Goal: Information Seeking & Learning: Learn about a topic

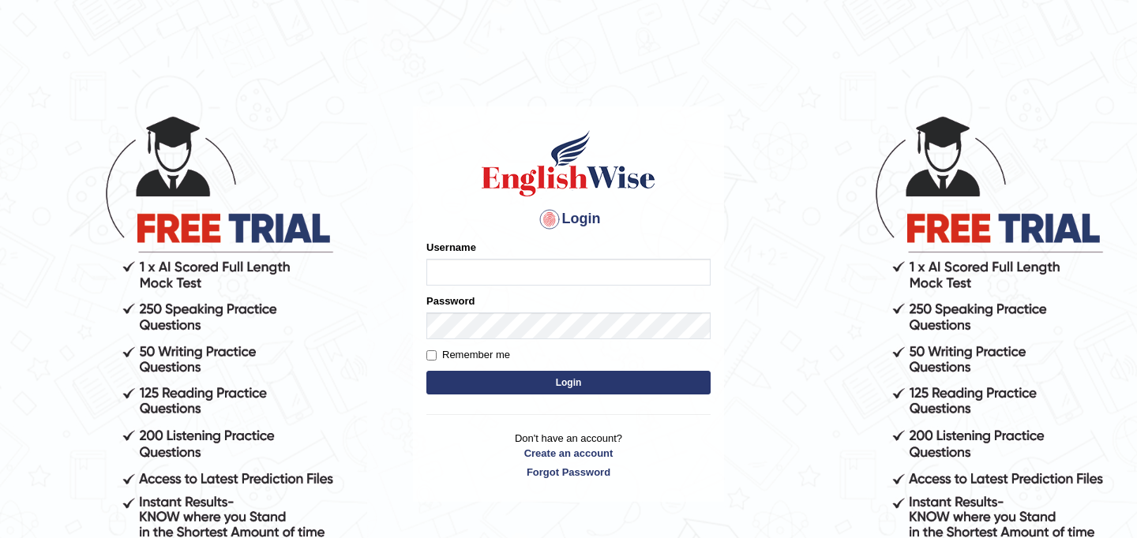
type input "najakter"
click at [553, 388] on button "Login" at bounding box center [568, 383] width 284 height 24
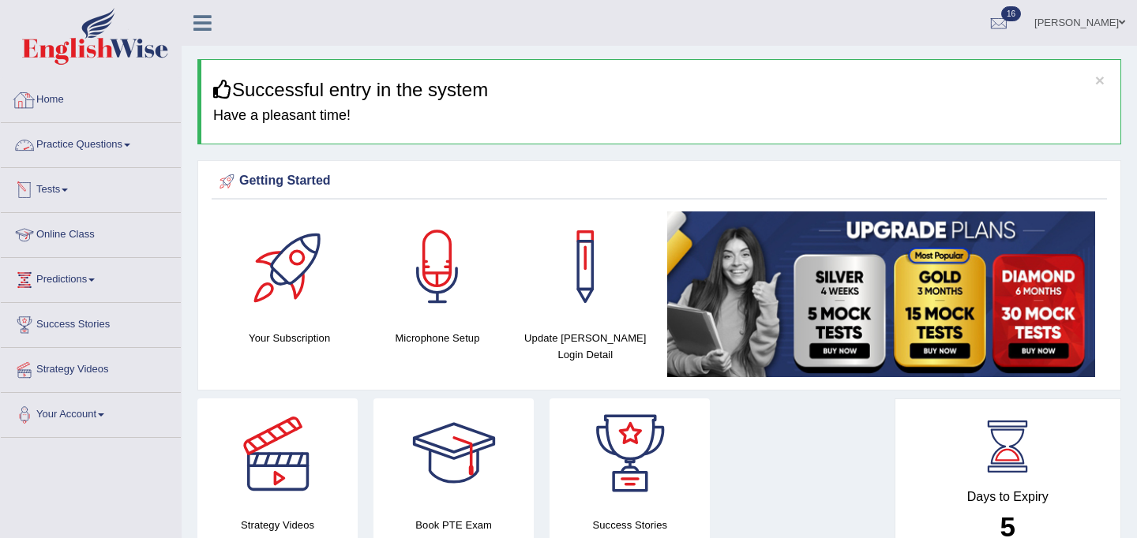
click at [92, 142] on link "Practice Questions" at bounding box center [91, 142] width 180 height 39
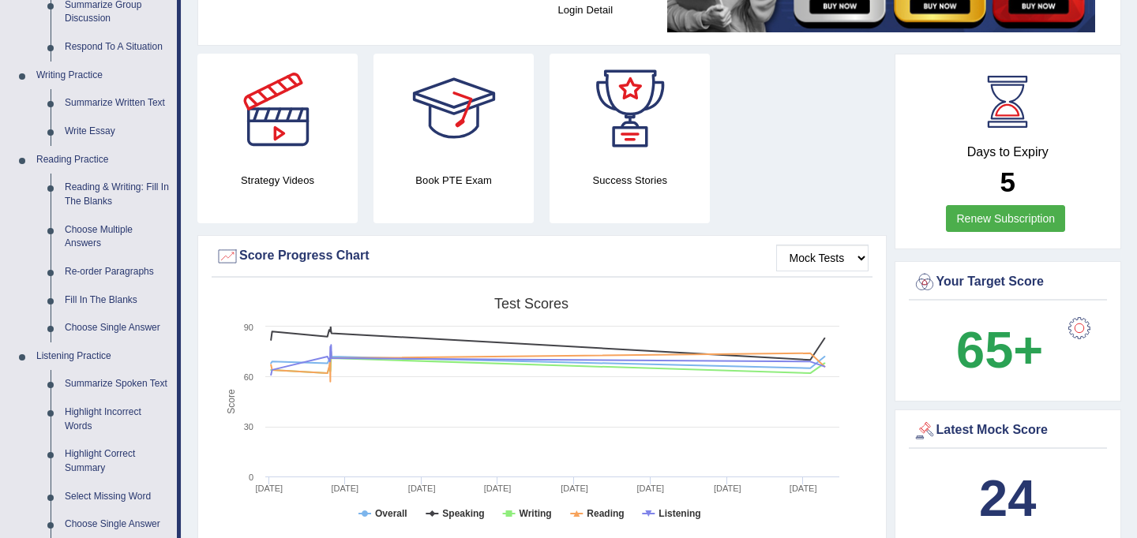
scroll to position [329, 0]
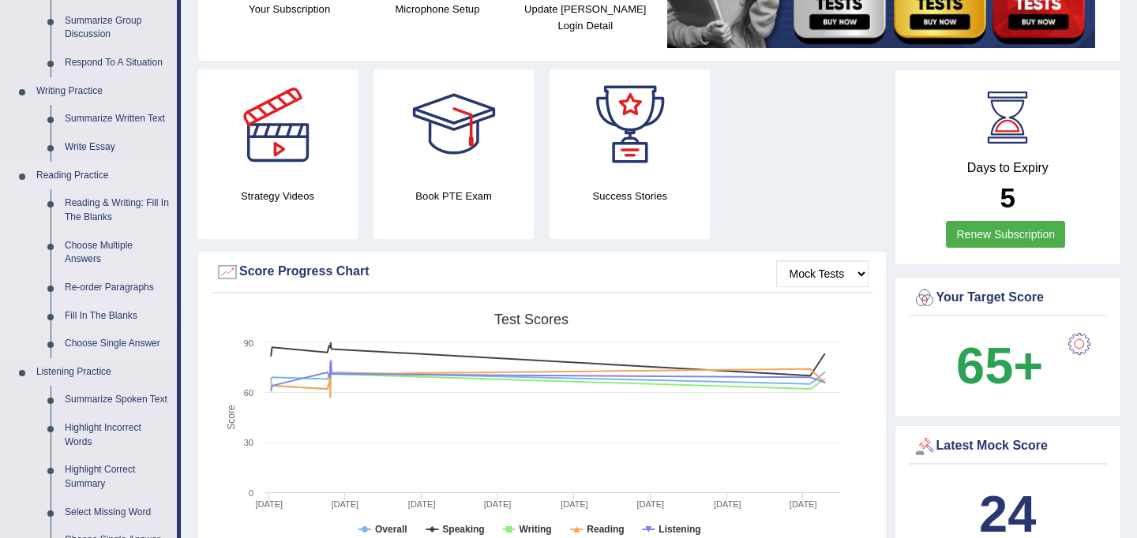
click at [115, 315] on link "Fill In The Blanks" at bounding box center [117, 316] width 119 height 28
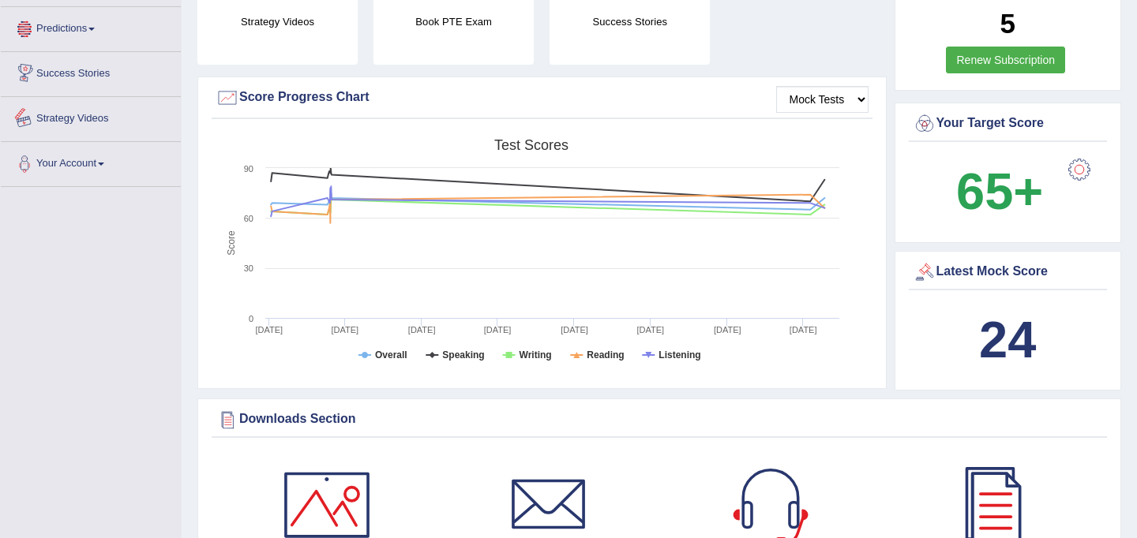
scroll to position [1177, 0]
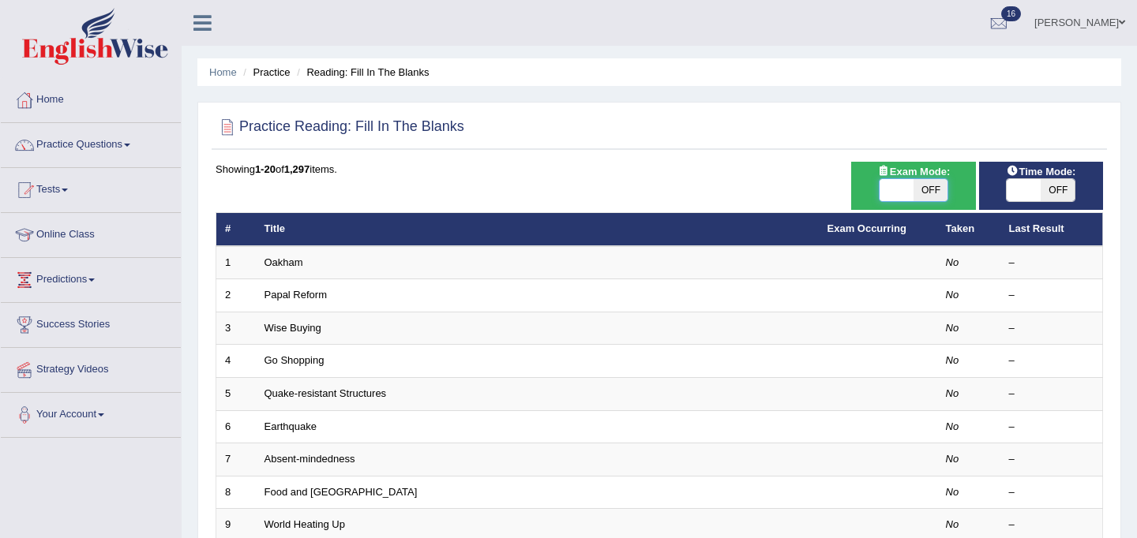
click at [900, 194] on span at bounding box center [896, 190] width 34 height 22
checkbox input "true"
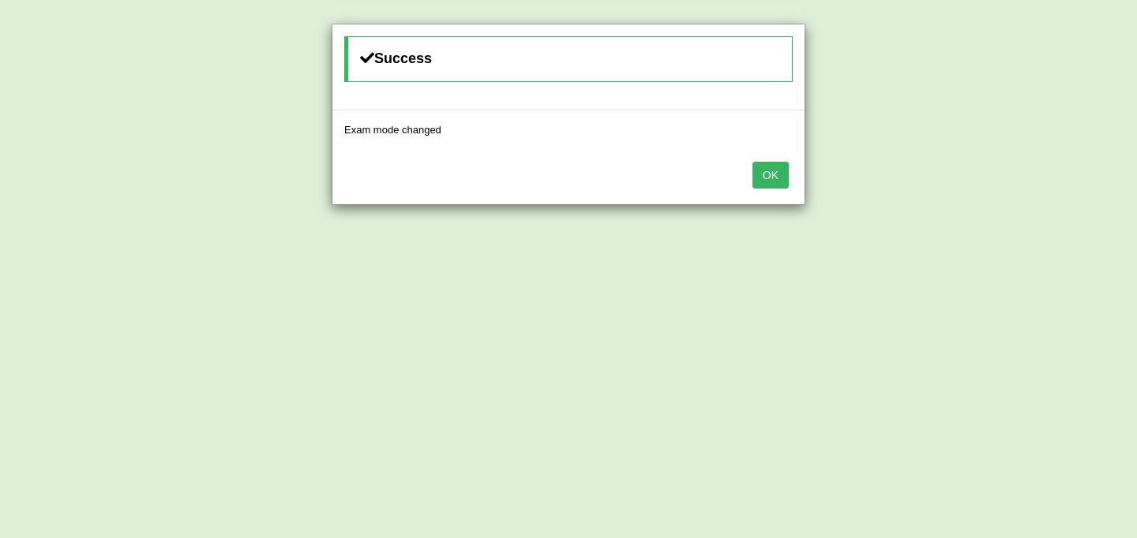
click at [772, 178] on button "OK" at bounding box center [770, 175] width 36 height 27
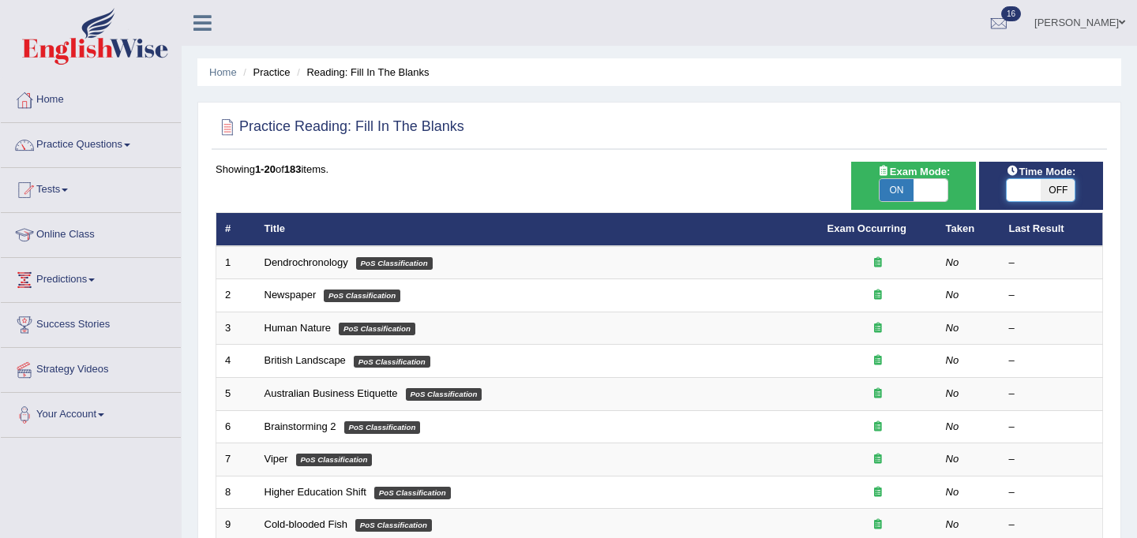
click at [1023, 194] on span at bounding box center [1023, 190] width 34 height 22
checkbox input "true"
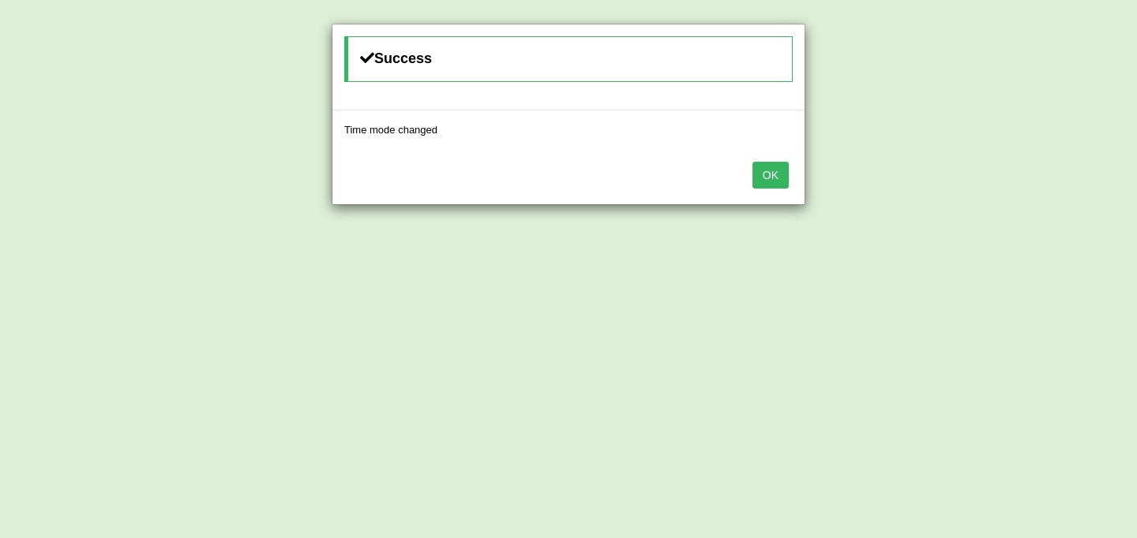
click at [761, 174] on button "OK" at bounding box center [770, 175] width 36 height 27
